Goal: Transaction & Acquisition: Purchase product/service

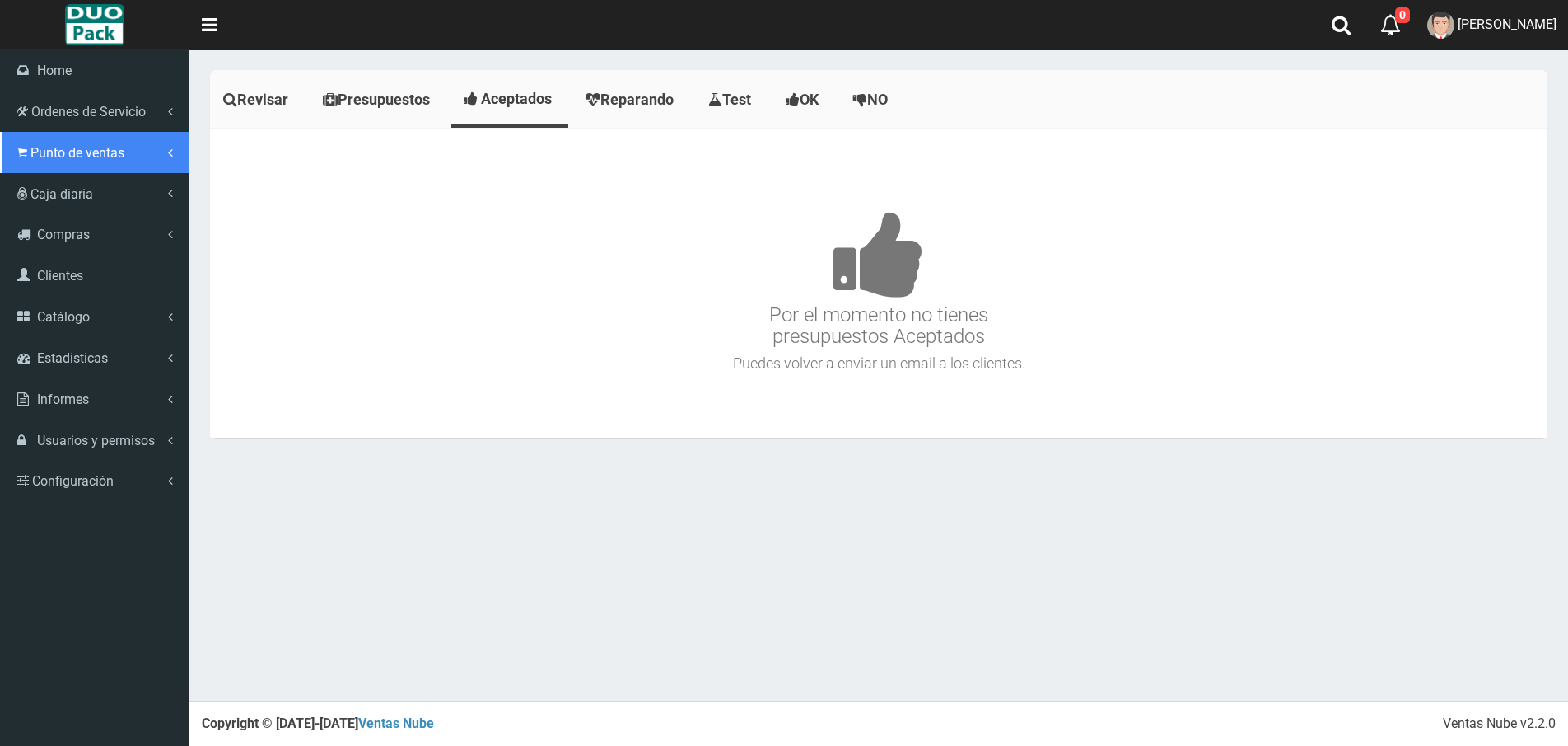
click at [36, 154] on span "Punto de ventas" at bounding box center [78, 153] width 94 height 16
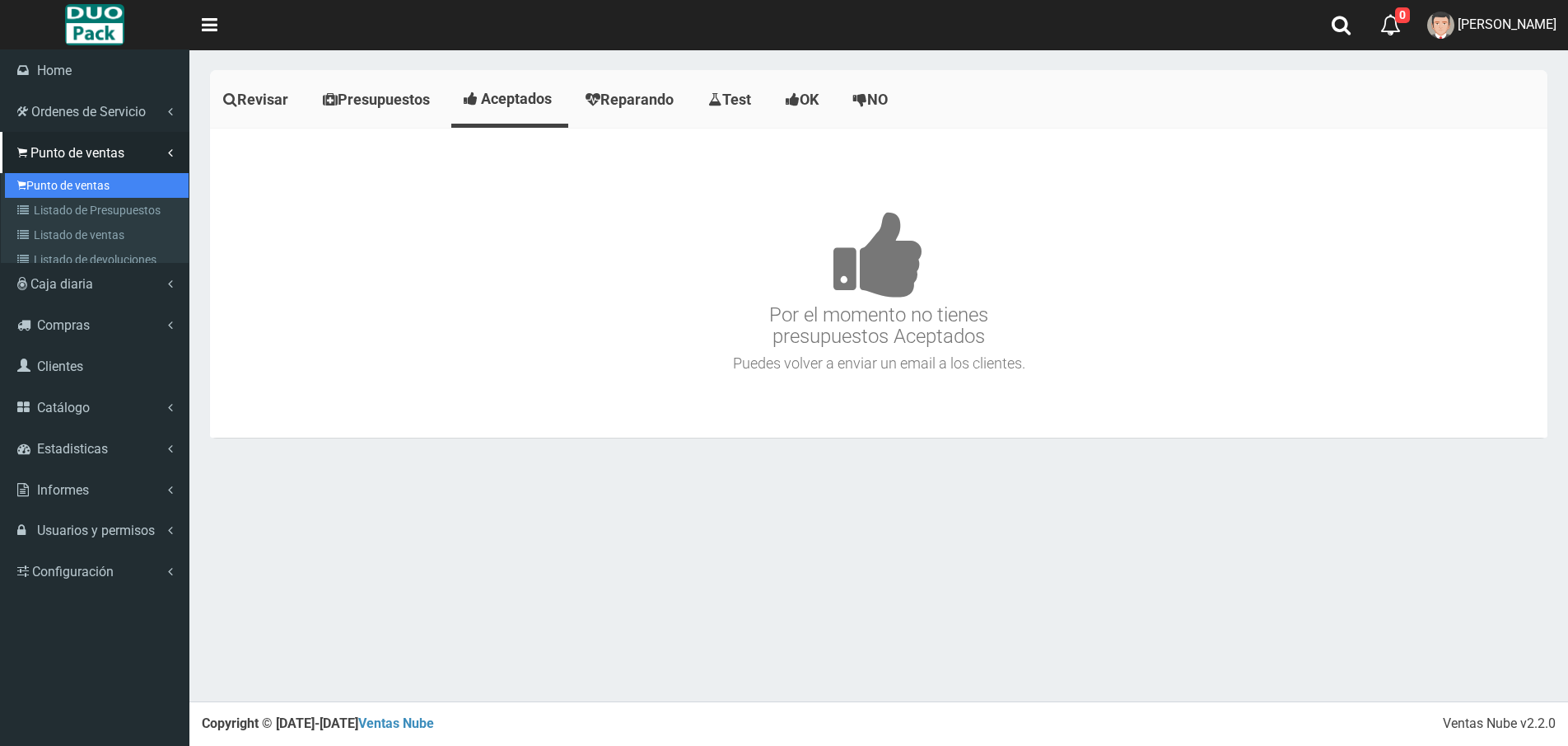
click at [73, 184] on link "Punto de ventas" at bounding box center [97, 185] width 183 height 25
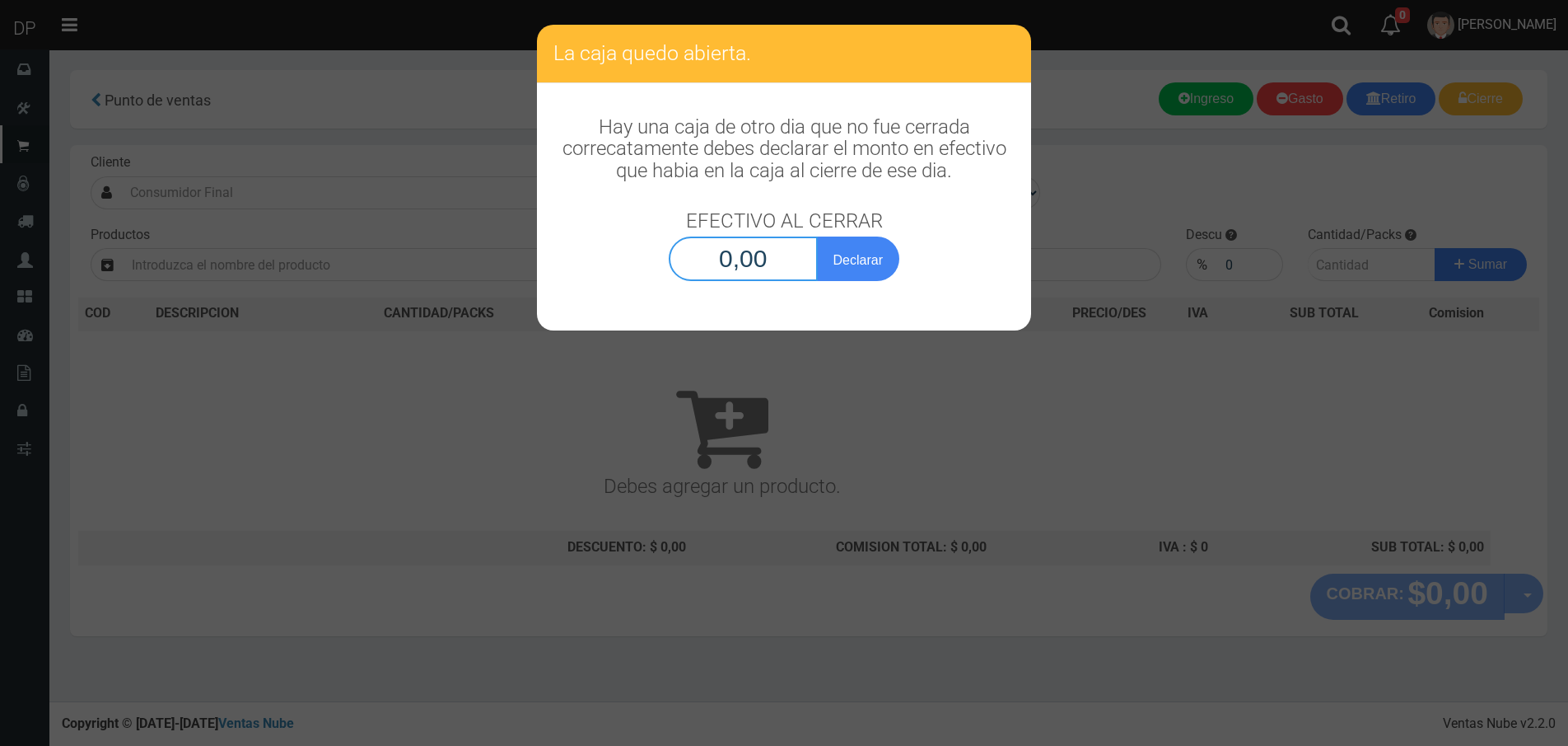
click at [753, 259] on input "0,00" at bounding box center [743, 259] width 149 height 45
type input "1,00"
click at [817, 236] on button "Declarar" at bounding box center [858, 259] width 83 height 45
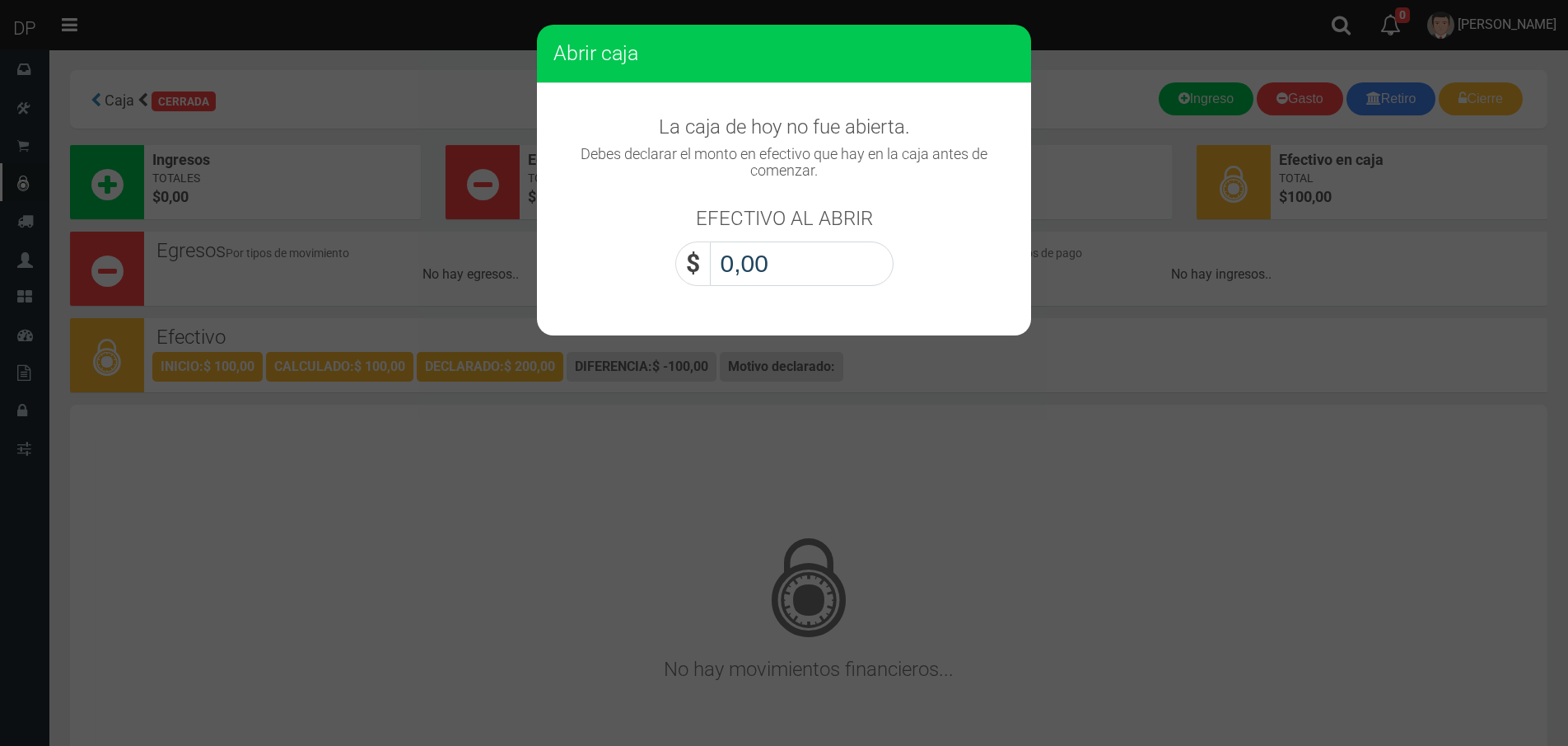
click at [753, 259] on input "0,00" at bounding box center [802, 264] width 183 height 45
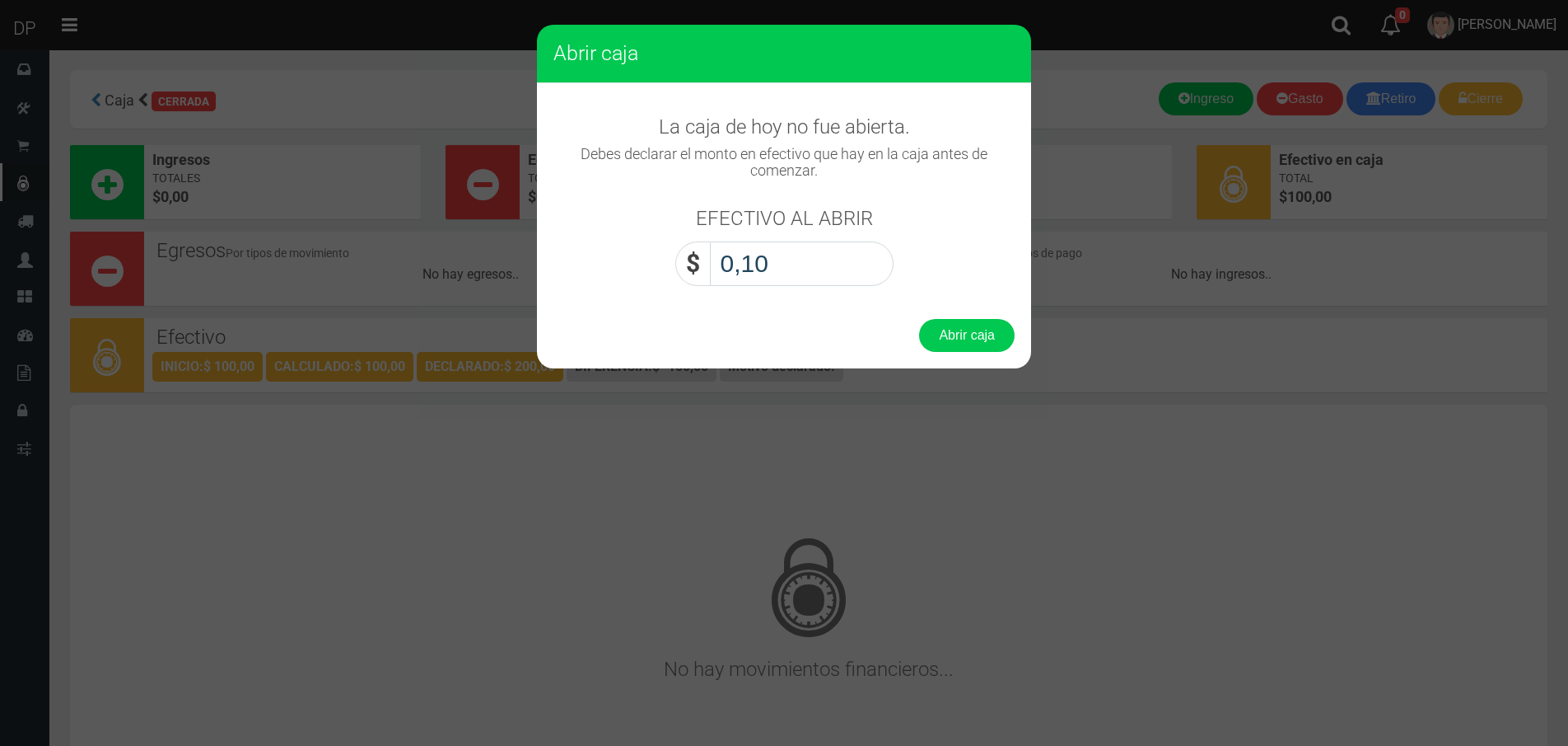
click at [919, 319] on button "Abrir caja" at bounding box center [967, 335] width 96 height 33
type input "1,00"
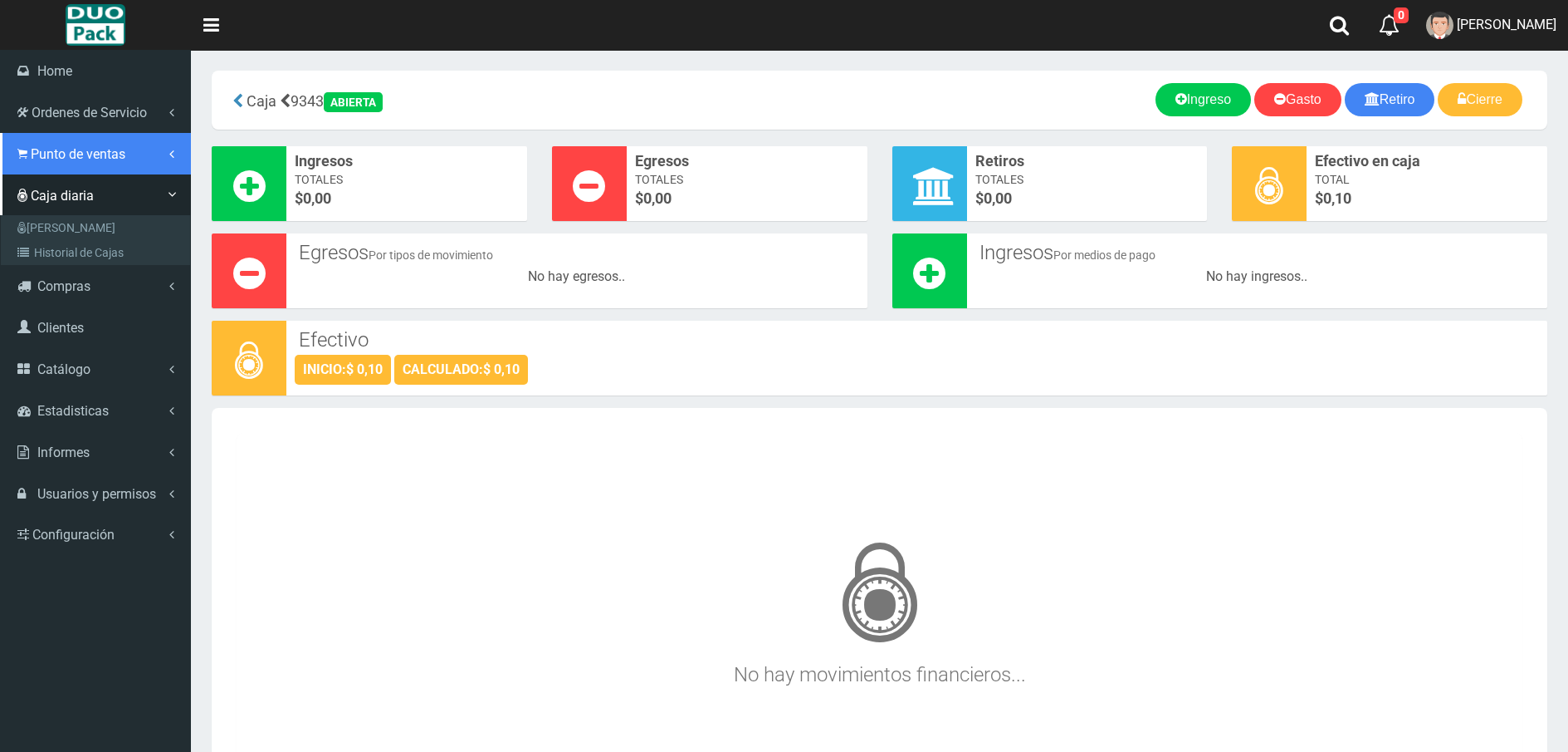
click at [37, 162] on link "Punto de ventas" at bounding box center [95, 154] width 191 height 42
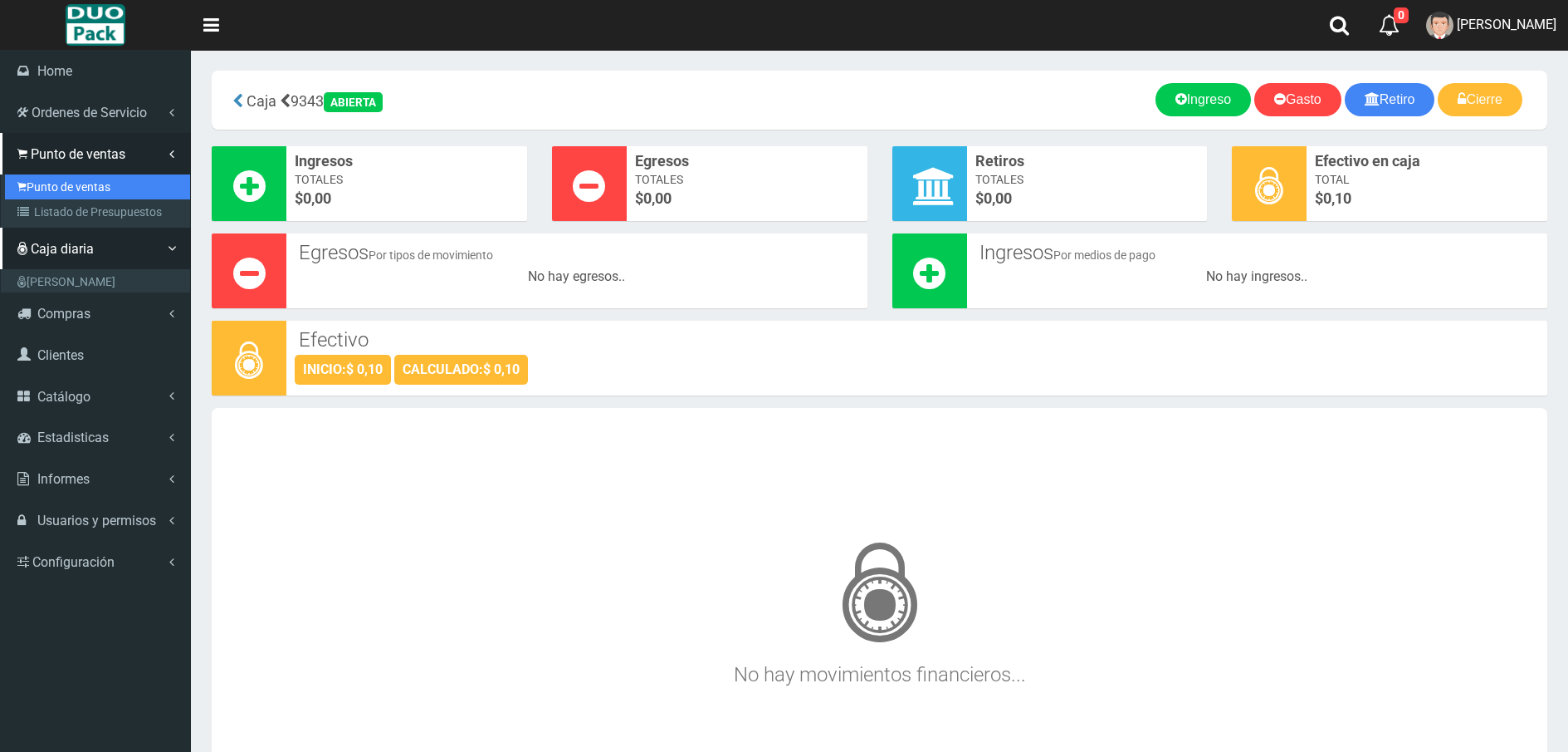
click at [66, 187] on link "Punto de ventas" at bounding box center [97, 187] width 185 height 25
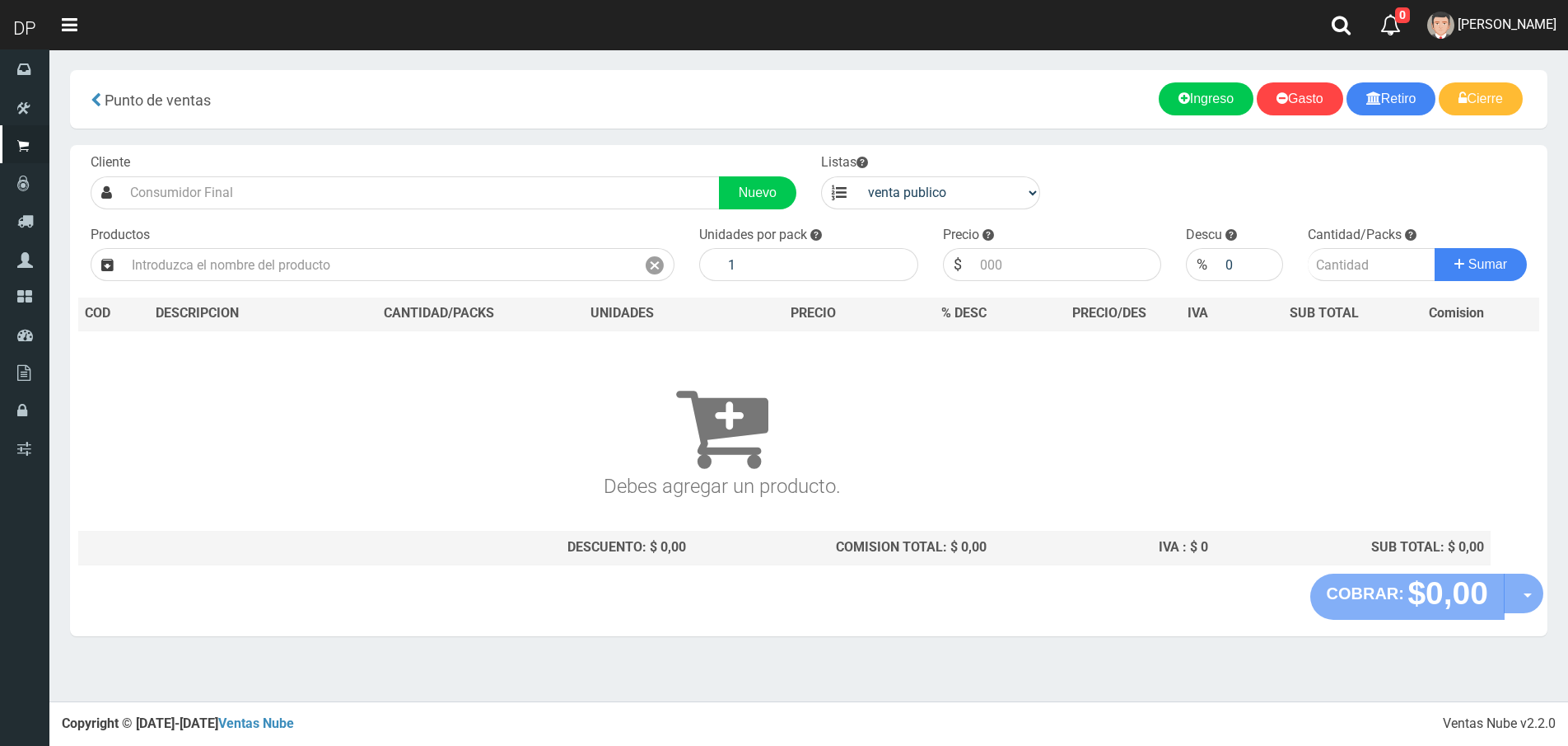
click at [277, 213] on div "Cliente Nuevo Listas venta publico Sup chinos reventas Productos" at bounding box center [808, 359] width 1477 height 429
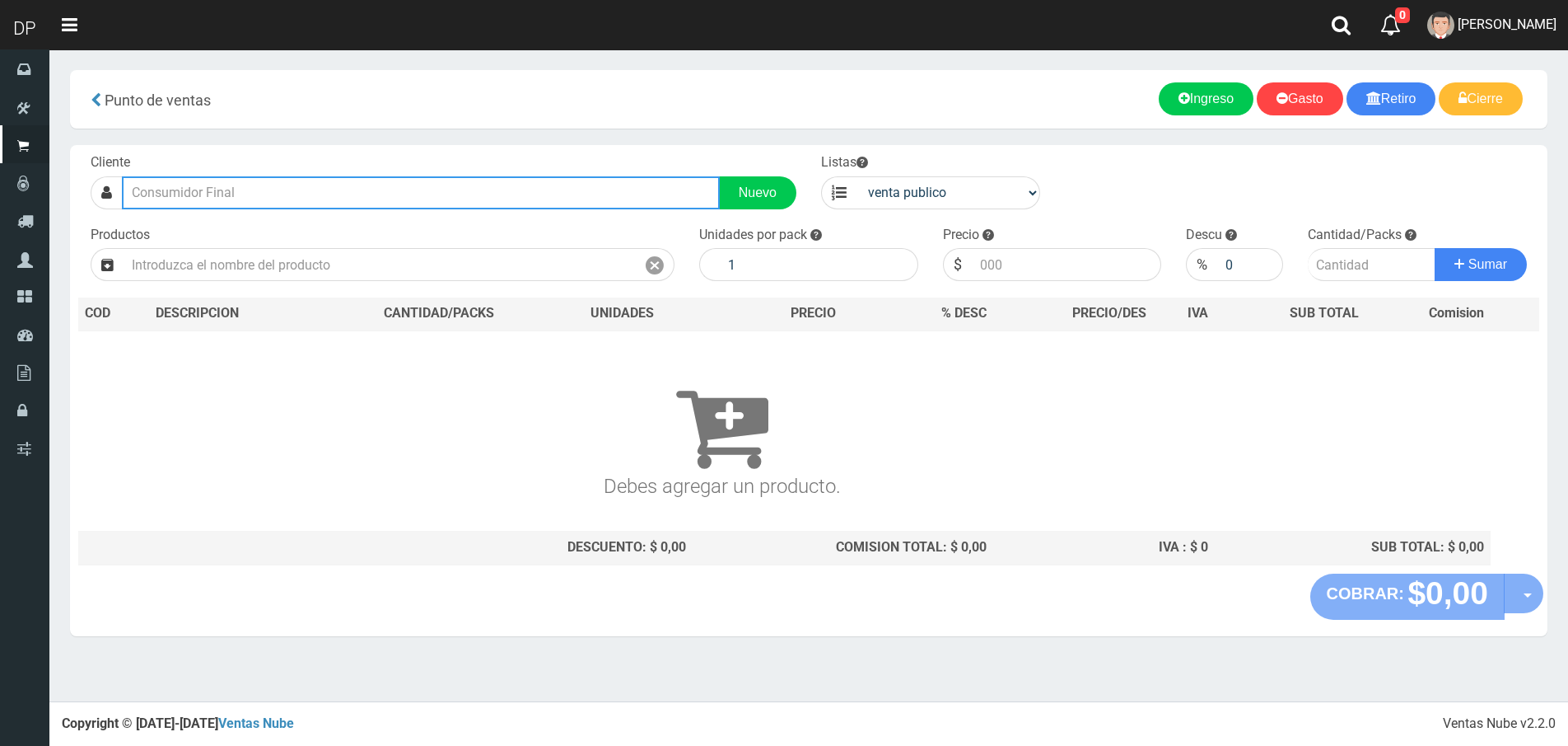
click at [281, 199] on input "text" at bounding box center [421, 192] width 598 height 33
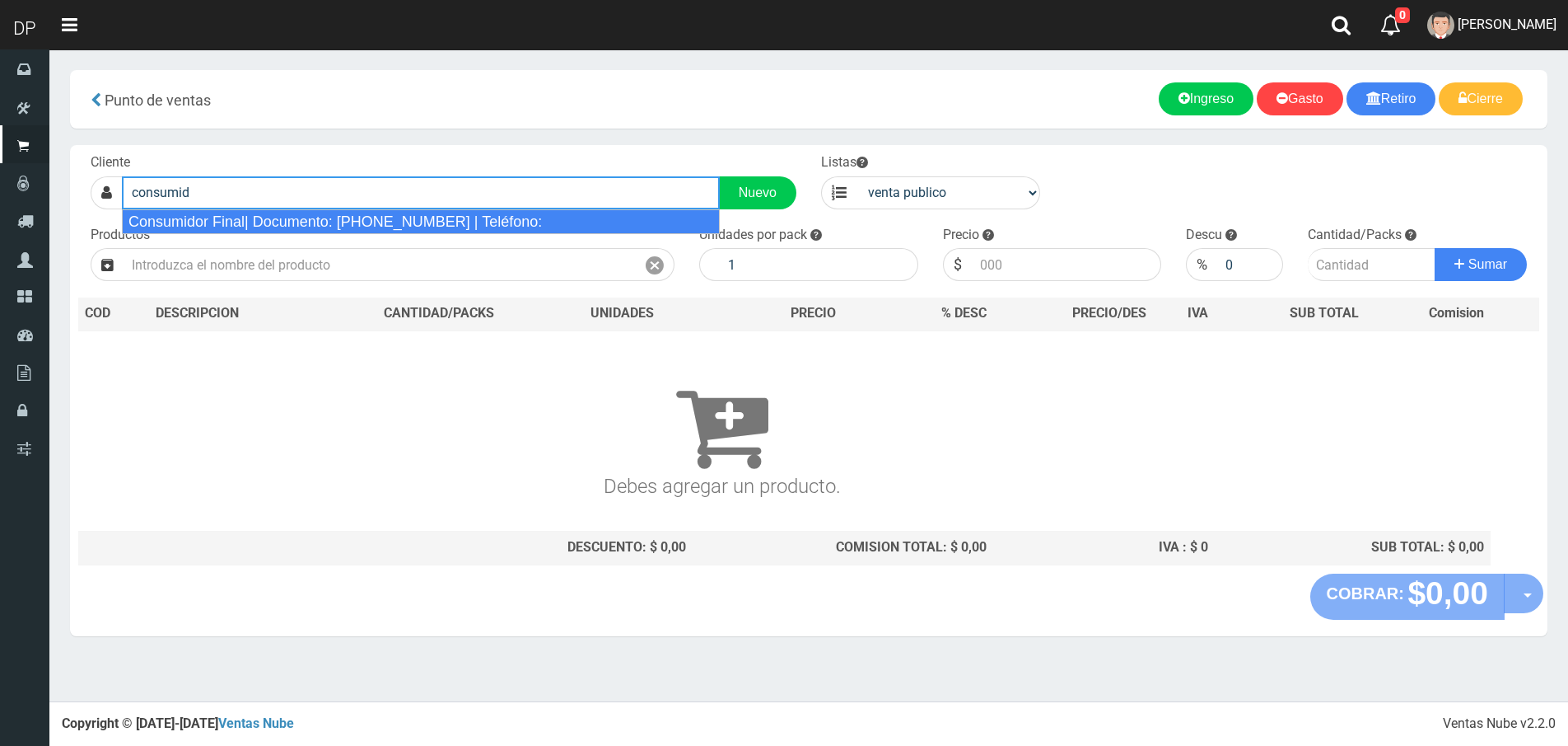
click at [280, 224] on div "Consumidor Final| Documento: 65466464 | Teléfono:" at bounding box center [421, 221] width 598 height 25
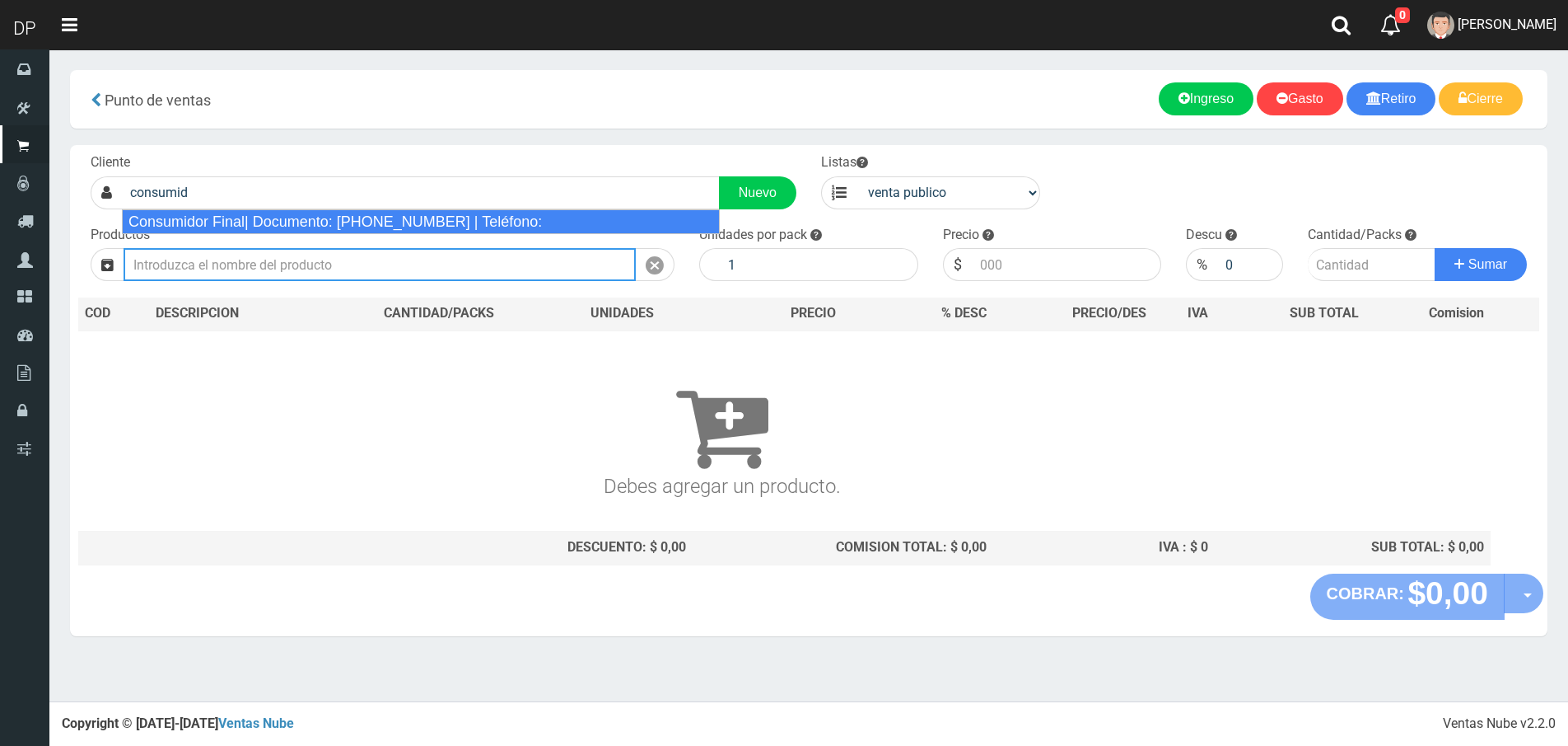
type input "Consumidor Final| Documento: 65466464 | Teléfono:"
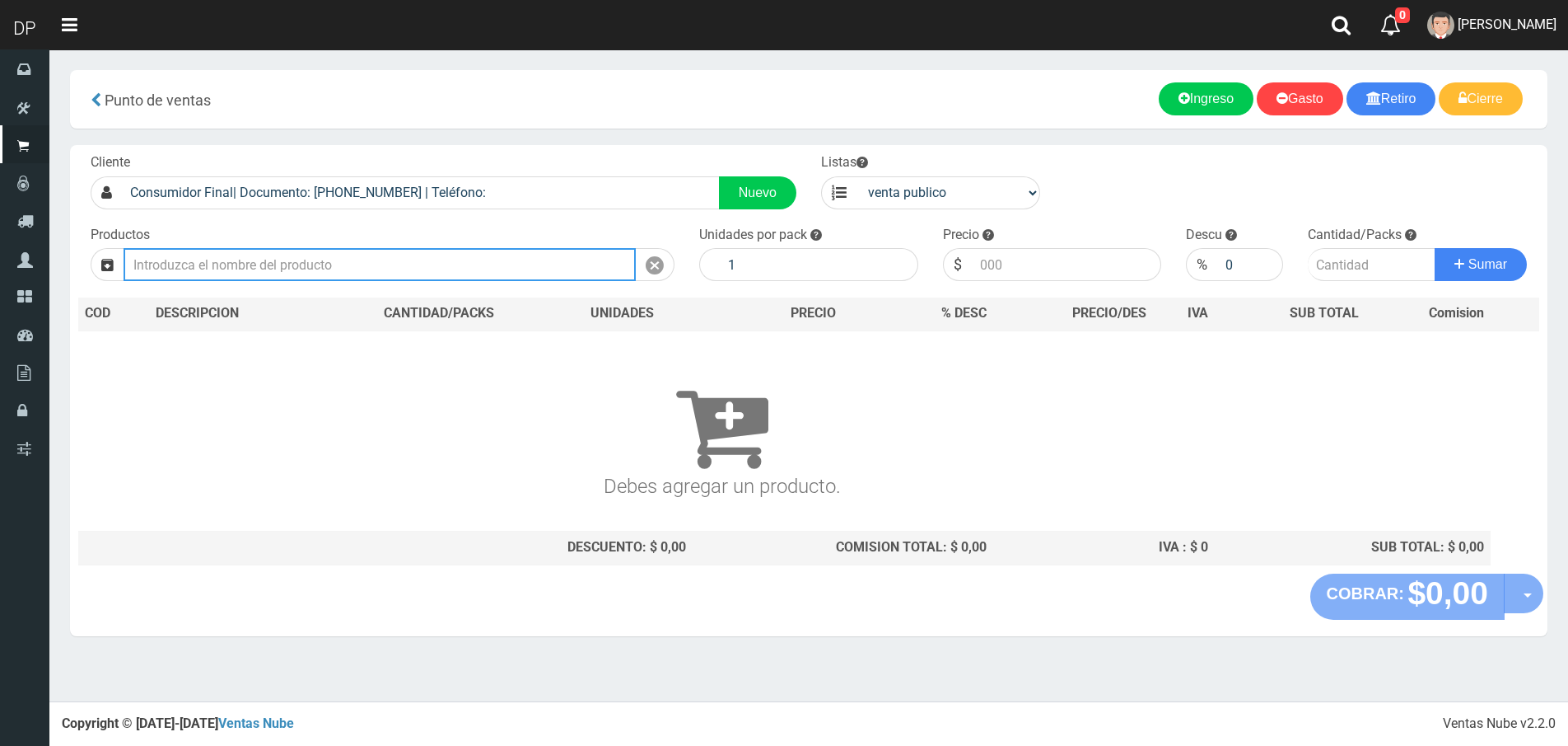
click at [281, 255] on input "text" at bounding box center [380, 264] width 512 height 33
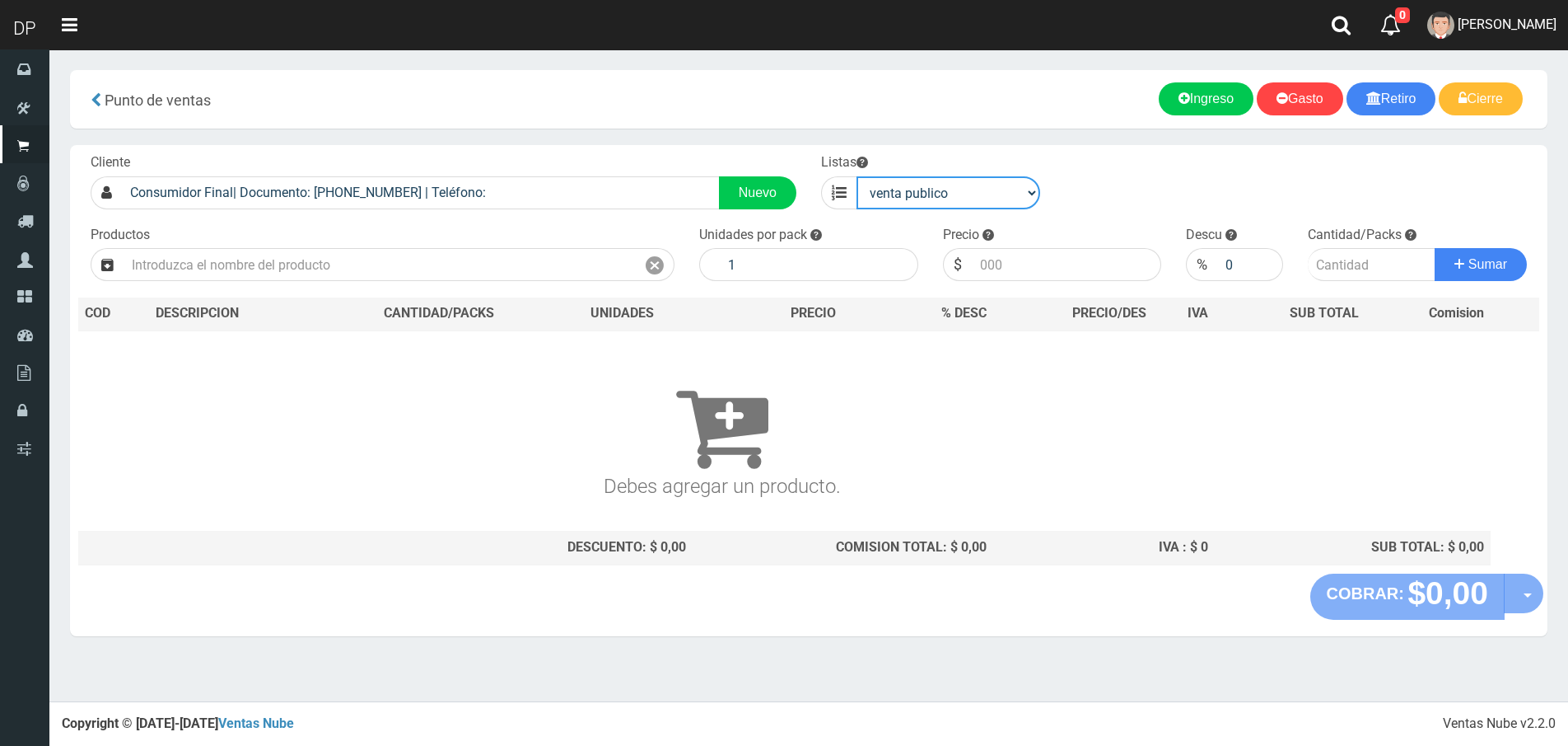
click at [925, 196] on select "venta publico Sup chinos reventas" at bounding box center [948, 192] width 183 height 33
select select "3"
click at [856, 176] on select "venta publico Sup chinos reventas" at bounding box center [948, 192] width 183 height 33
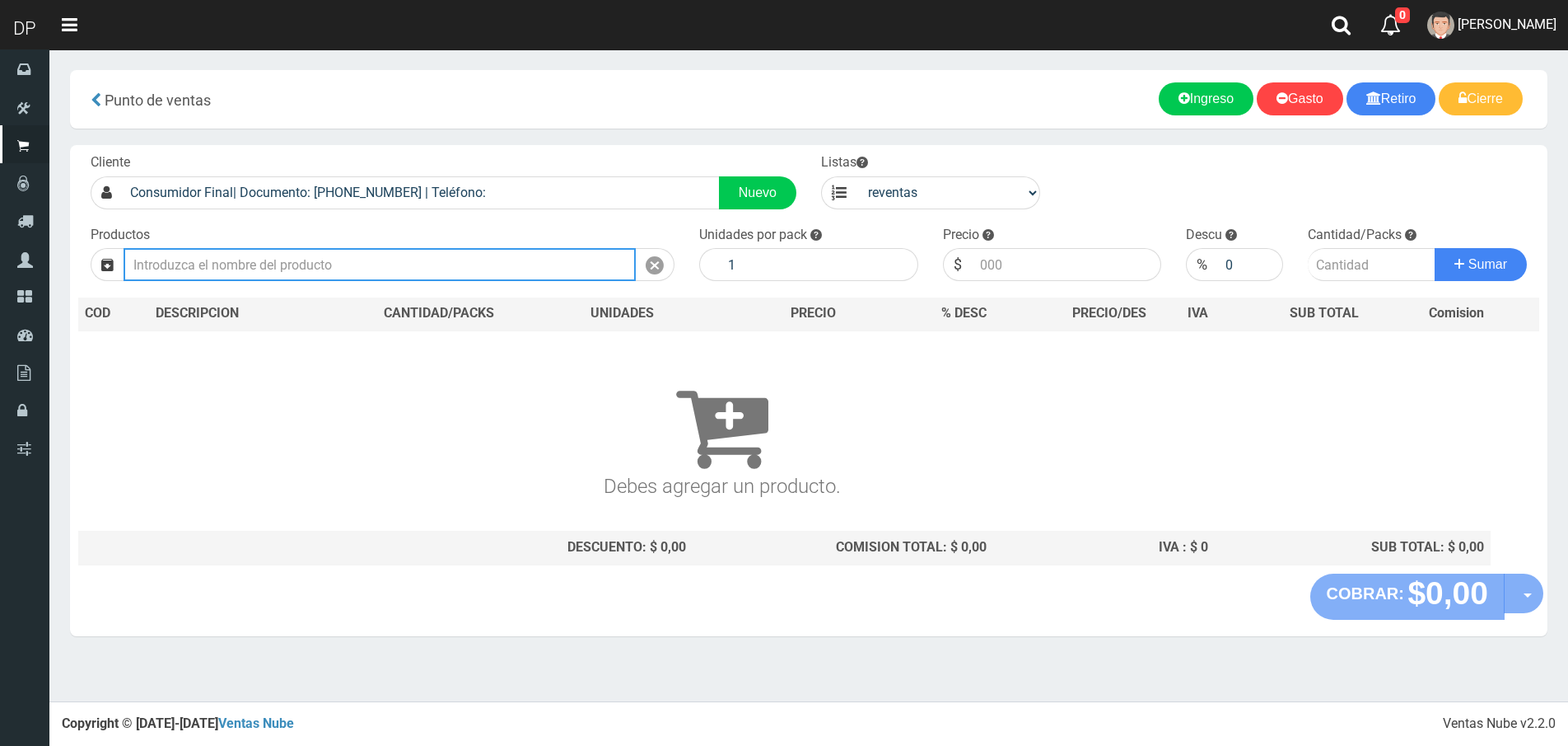
click at [315, 266] on input "text" at bounding box center [380, 264] width 512 height 33
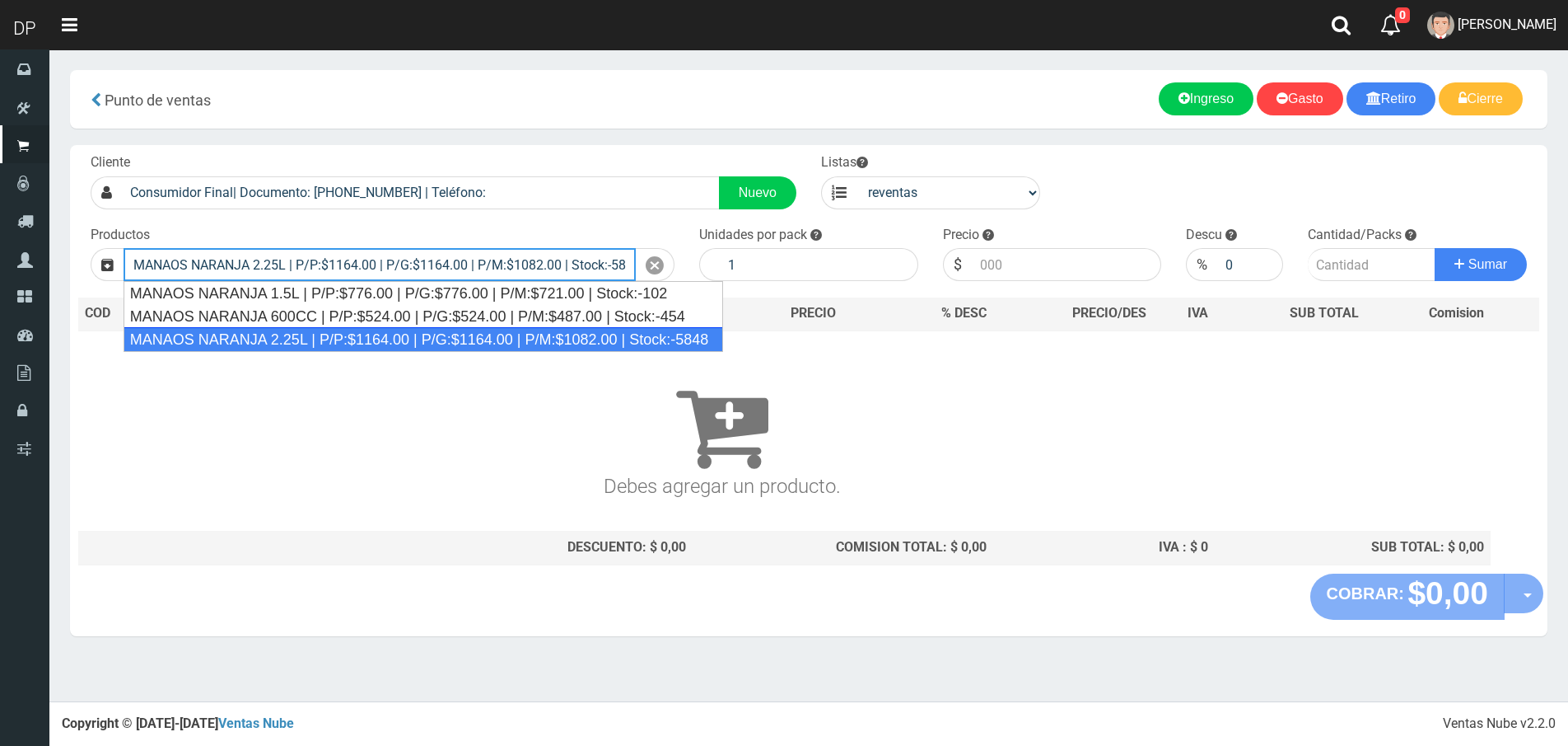
type input "MANAOS NARANJA 2.25L | P/P:$1164.00 | P/G:$1164.00 | P/M:$1082.00 | Stock:-5848"
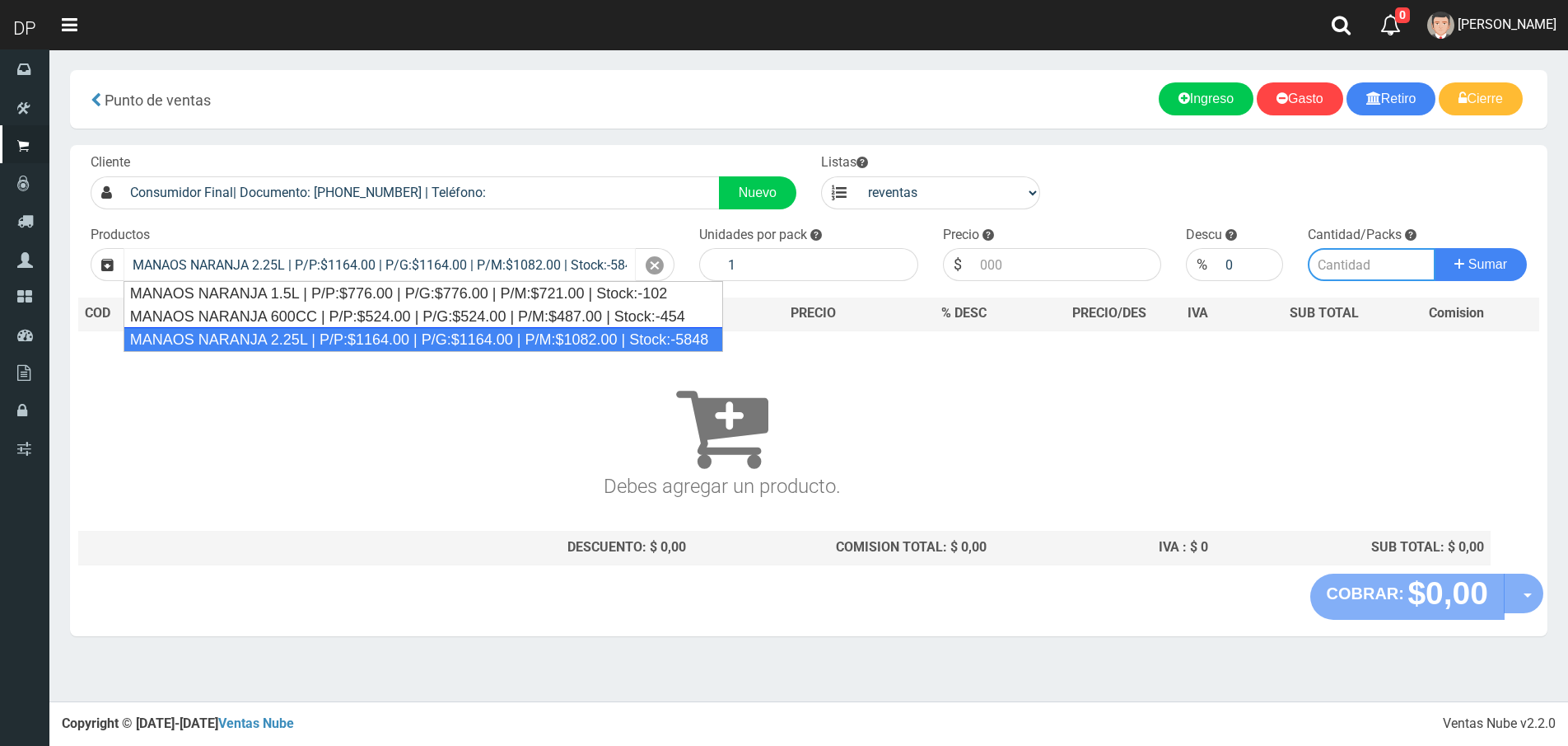
type input "6"
type input "1082.00"
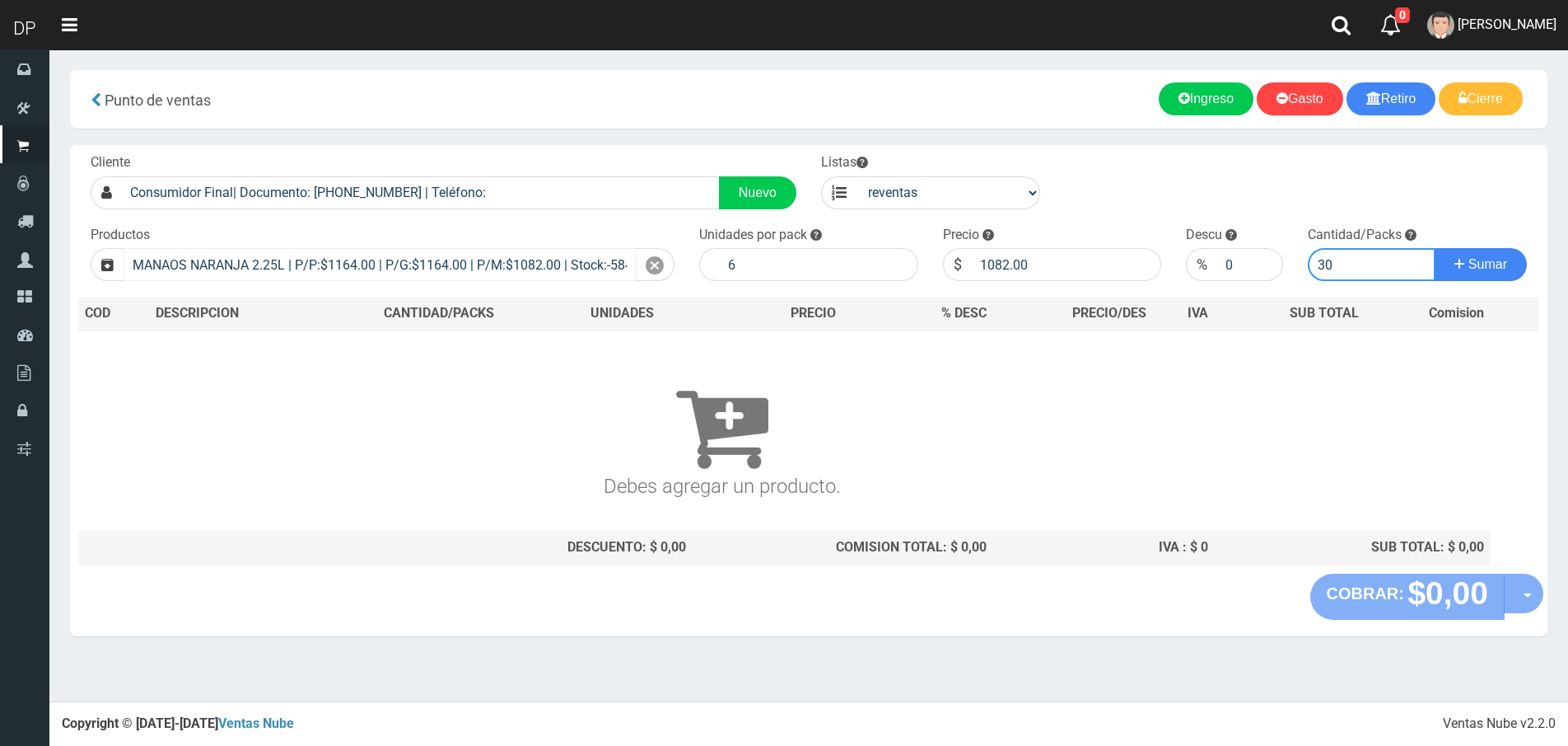
type input "30"
click at [1435, 248] on button "Sumar" at bounding box center [1481, 264] width 92 height 33
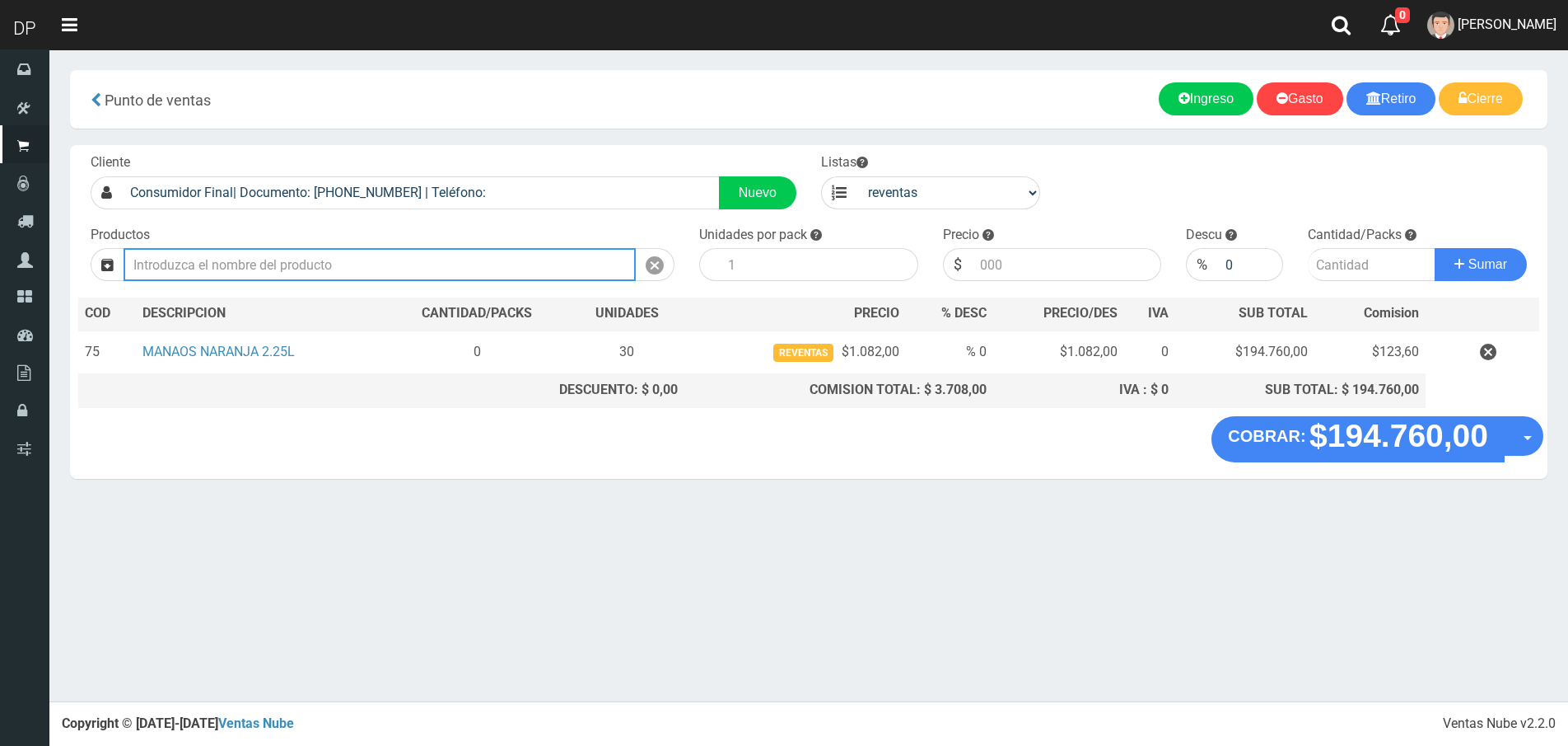
click at [369, 253] on input "text" at bounding box center [380, 264] width 512 height 33
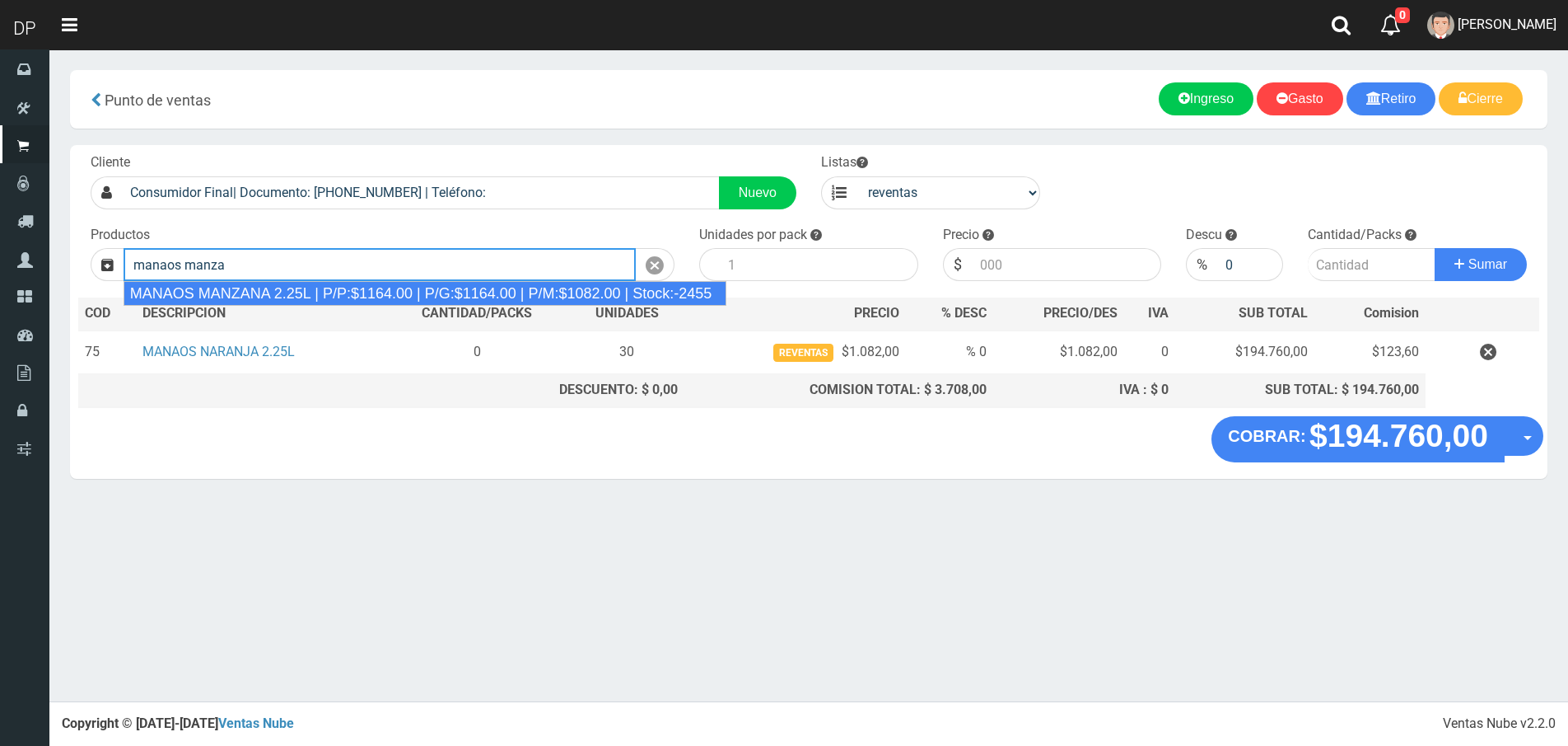
click at [362, 294] on div "MANAOS MANZANA 2.25L | P/P:$1164.00 | P/G:$1164.00 | P/M:$1082.00 | Stock:-2455" at bounding box center [425, 293] width 603 height 25
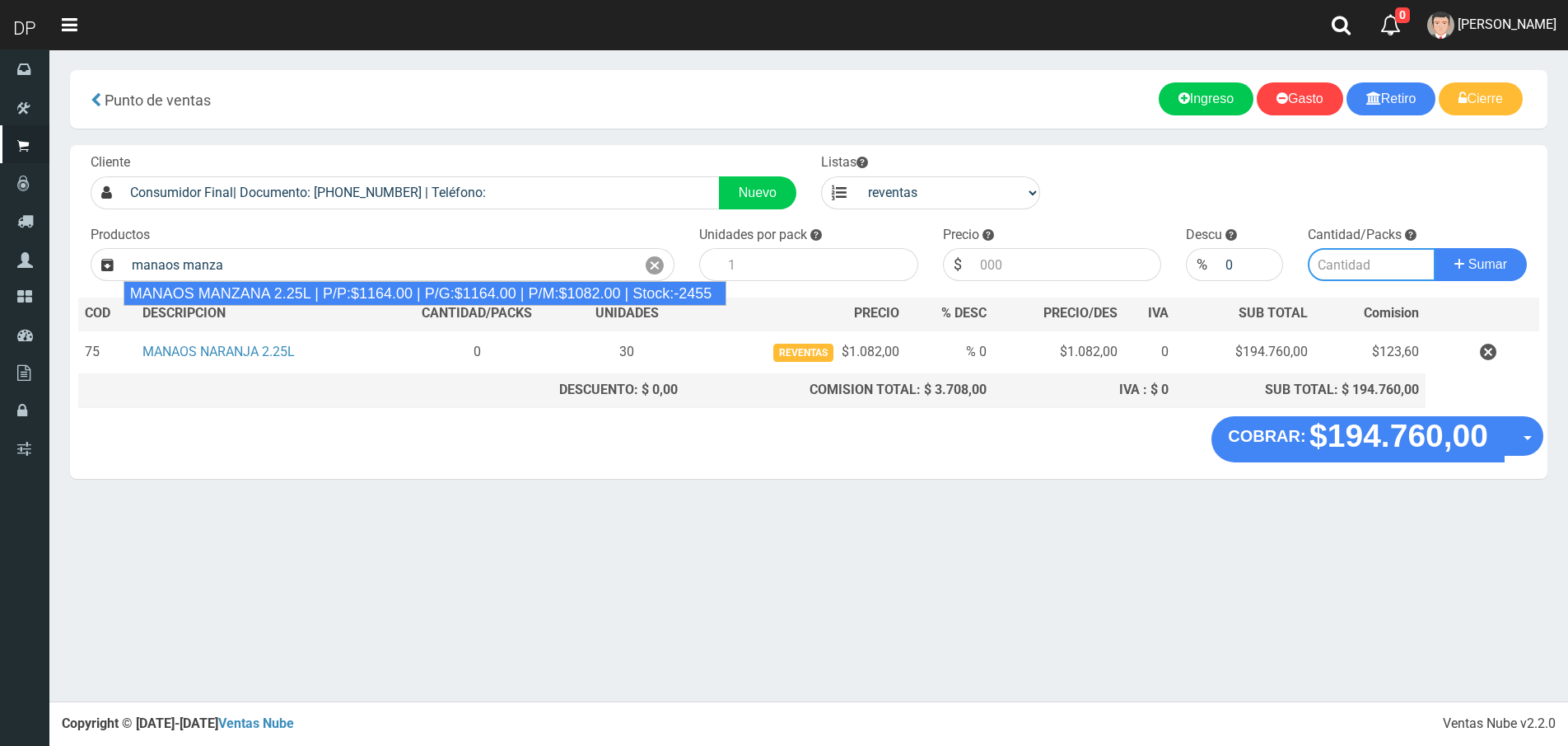
type input "MANAOS MANZANA 2.25L | P/P:$1164.00 | P/G:$1164.00 | P/M:$1082.00 | Stock:-2455"
type input "6"
type input "1082.00"
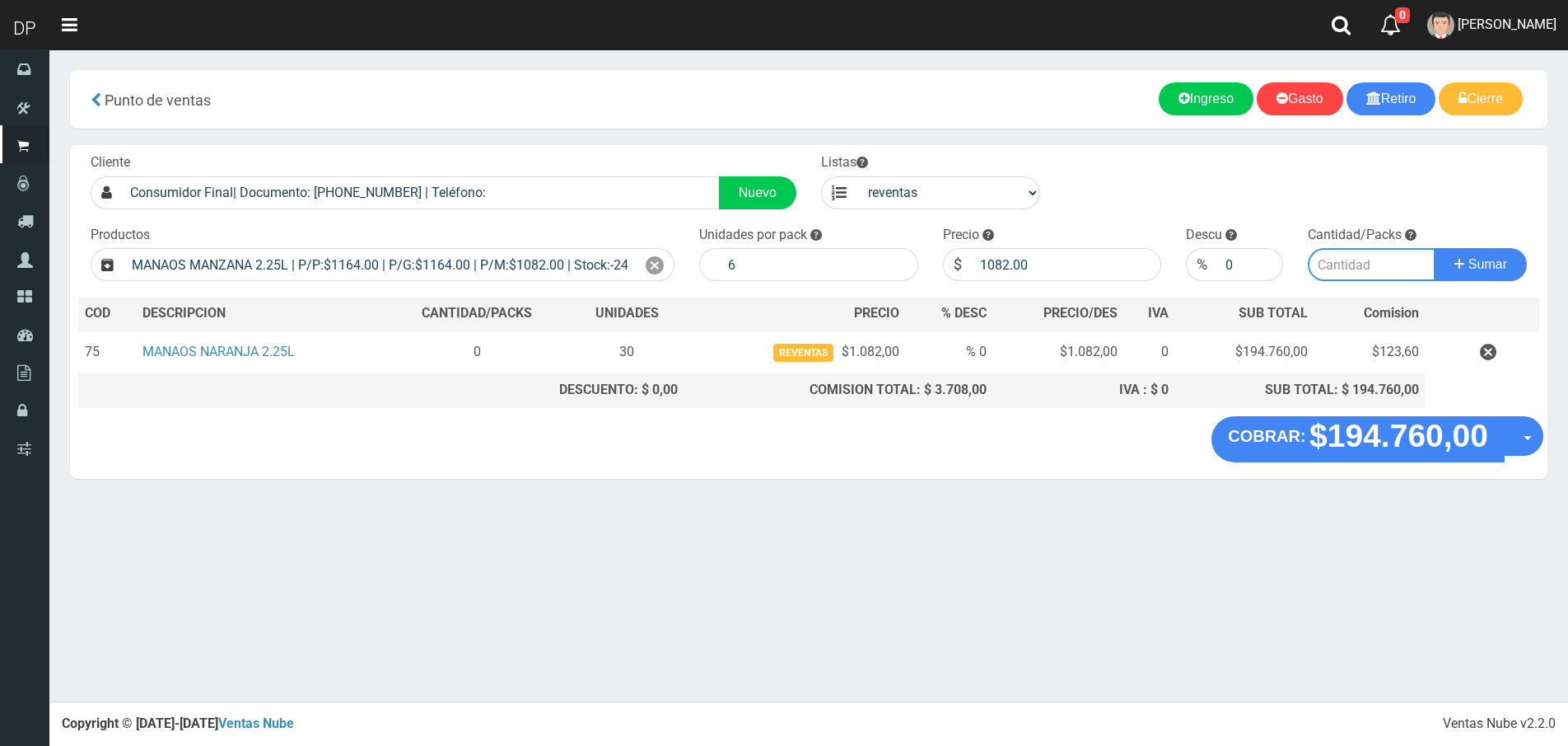
click at [1367, 269] on input "number" at bounding box center [1371, 264] width 128 height 33
type input "10"
click at [1435, 248] on button "Sumar" at bounding box center [1481, 264] width 92 height 33
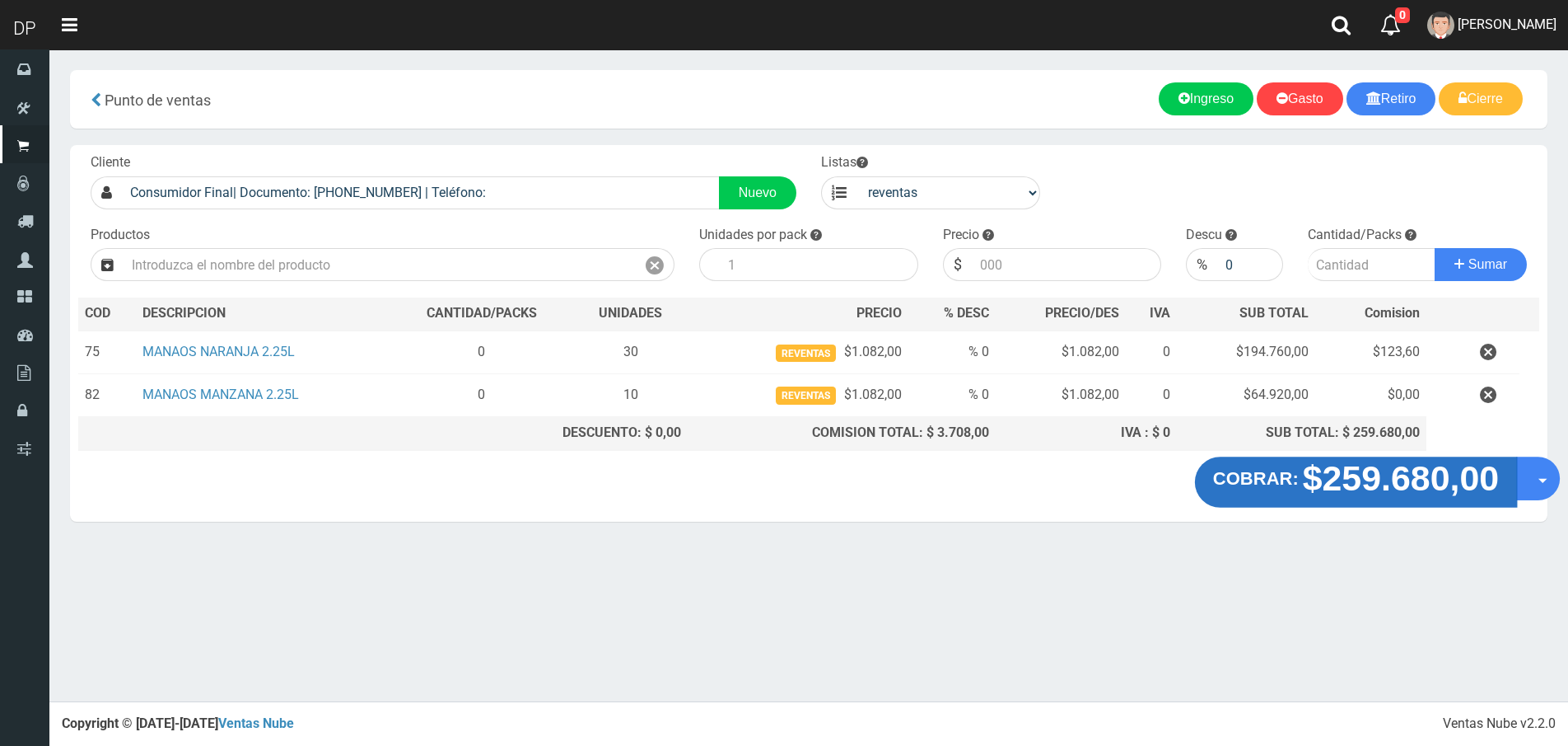
click at [1342, 482] on strong "$259.680,00" at bounding box center [1401, 478] width 197 height 39
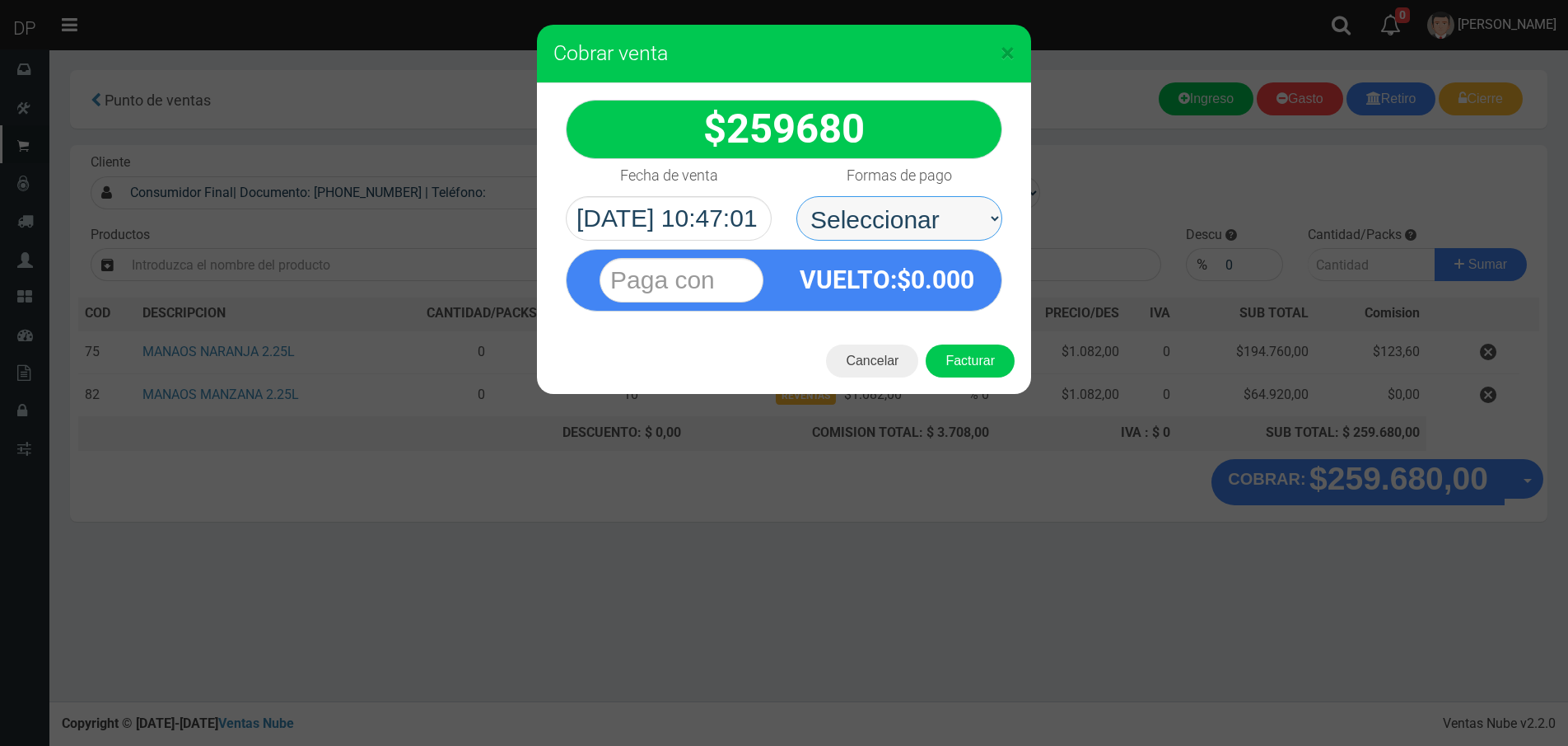
click at [872, 234] on select "Seleccionar Efectivo Tarjeta de Crédito Depósito Débito" at bounding box center [899, 218] width 206 height 45
select select "Efectivo"
click at [797, 196] on select "Seleccionar Efectivo Tarjeta de Crédito Depósito Débito" at bounding box center [899, 218] width 206 height 45
click at [963, 359] on button "Facturar" at bounding box center [970, 361] width 89 height 33
